Goal: Task Accomplishment & Management: Manage account settings

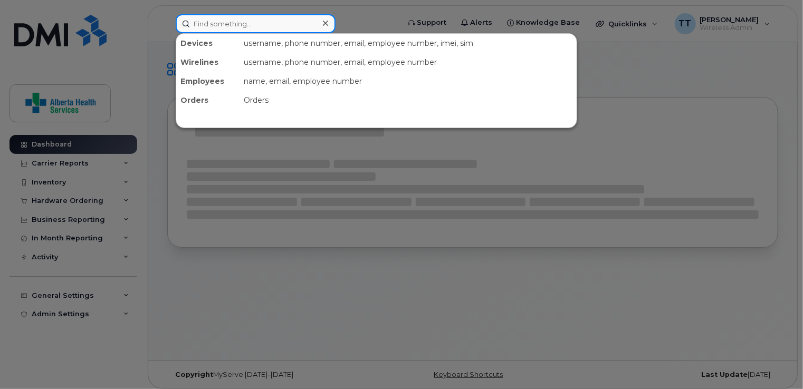
paste input "[PHONE_NUMBER]"
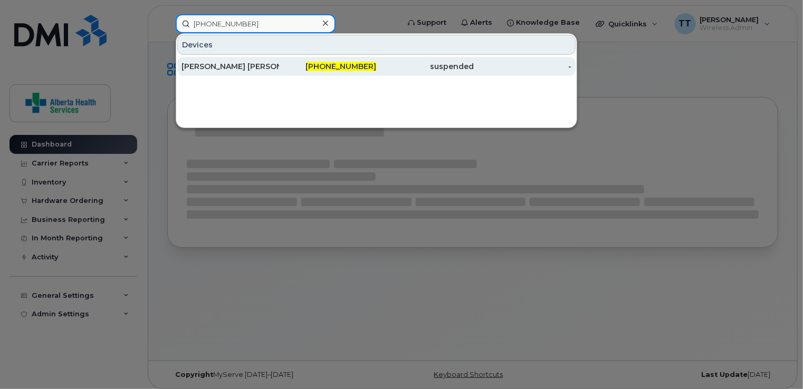
type input "[PHONE_NUMBER]"
click at [211, 70] on div "[PERSON_NAME] [PERSON_NAME]" at bounding box center [231, 66] width 98 height 11
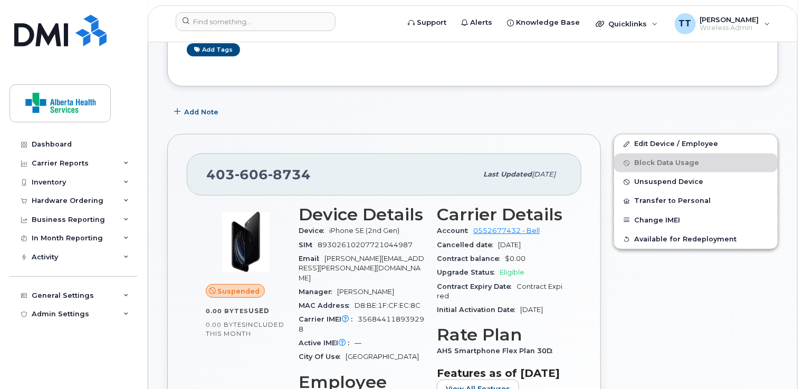
scroll to position [158, 0]
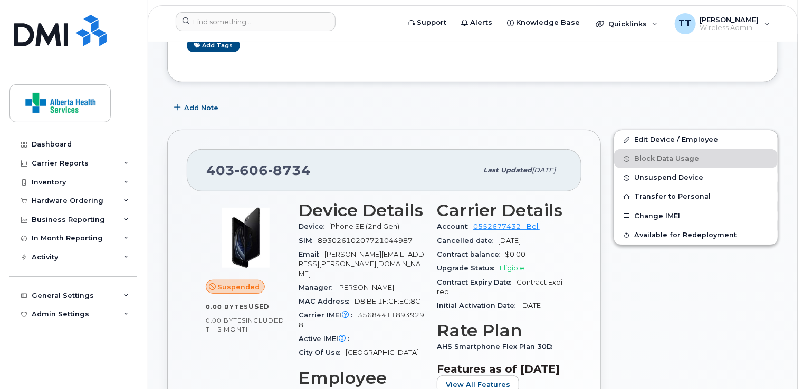
click at [642, 285] on div "Edit Device / Employee Block Data Usage Unsuspend Device Transfer to Personal C…" at bounding box center [695, 363] width 177 height 481
click at [732, 278] on div "Edit Device / Employee Block Data Usage Unsuspend Device Transfer to Personal C…" at bounding box center [695, 363] width 177 height 481
click at [730, 280] on div "Edit Device / Employee Block Data Usage Unsuspend Device Transfer to Personal C…" at bounding box center [695, 363] width 177 height 481
click at [756, 26] on span "Wireless Admin" at bounding box center [729, 28] width 59 height 8
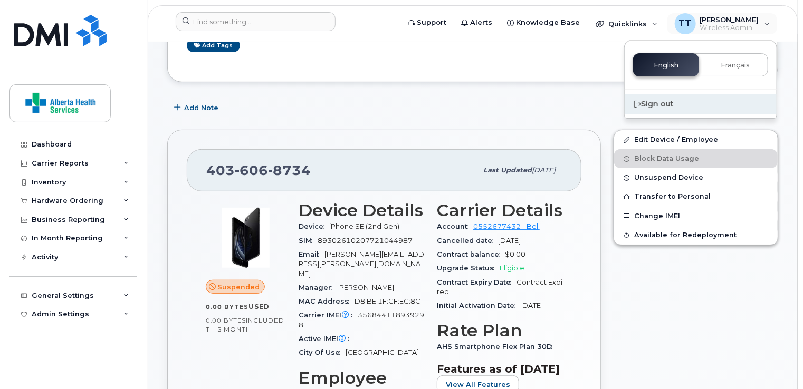
click at [667, 101] on div "Sign out" at bounding box center [701, 104] width 152 height 20
